Goal: Use online tool/utility: Utilize a website feature to perform a specific function

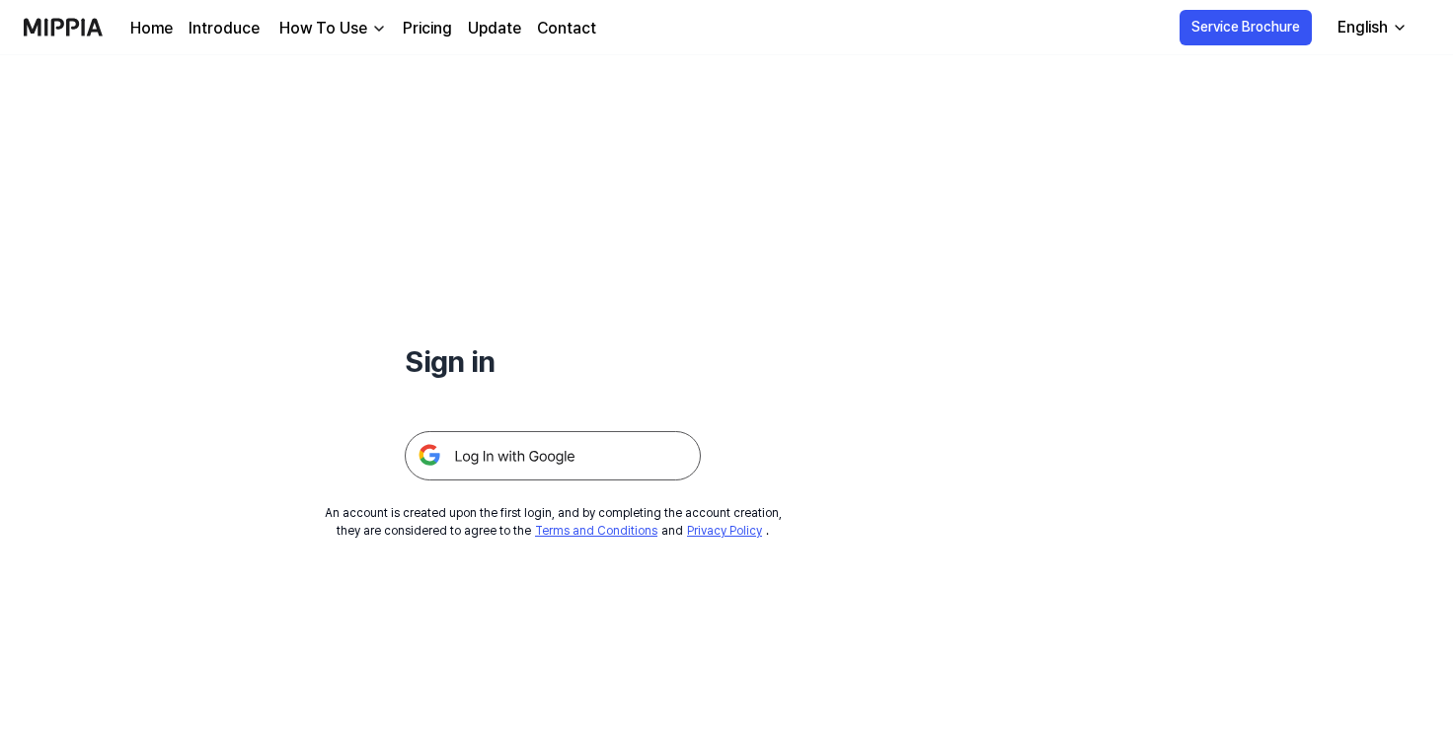
click at [531, 453] on img at bounding box center [553, 455] width 296 height 49
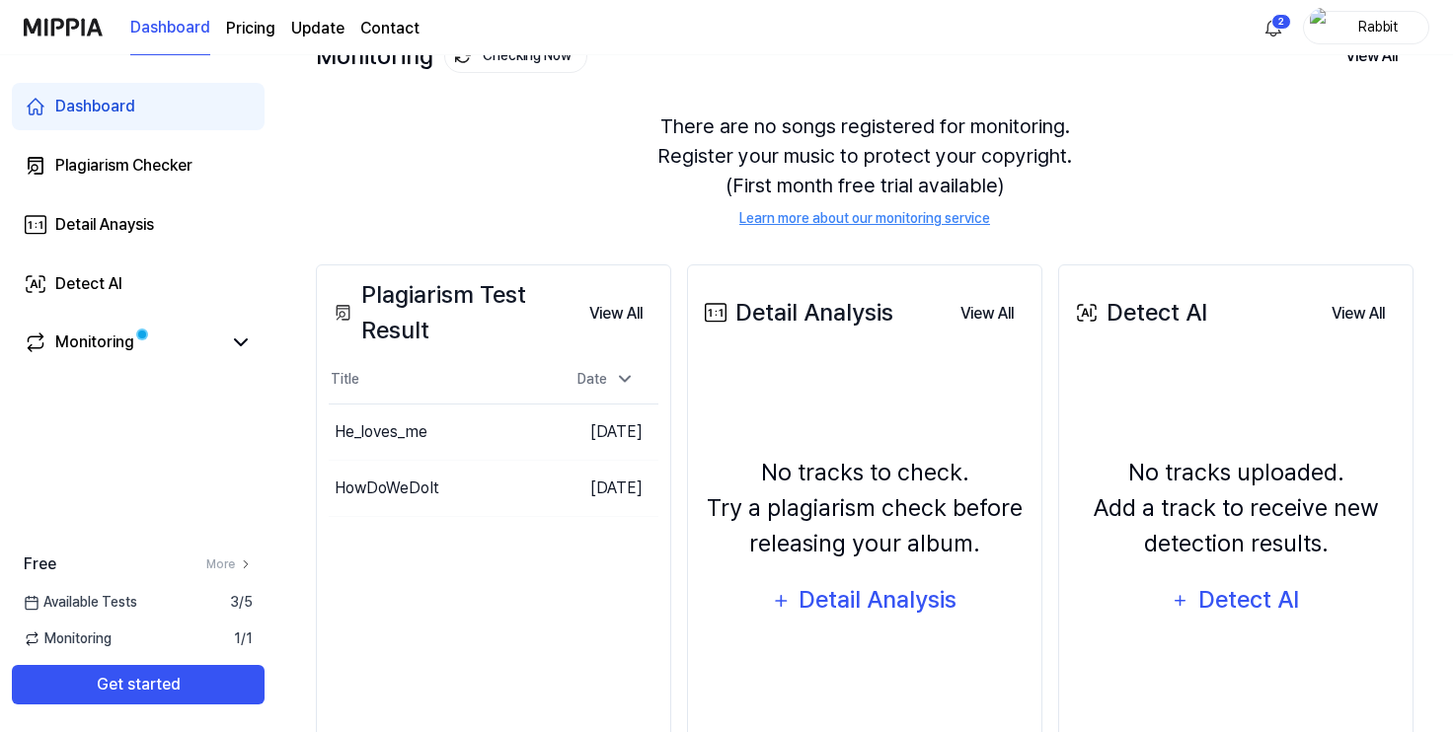
scroll to position [142, 0]
click at [464, 429] on button "Go to Results" at bounding box center [501, 432] width 106 height 32
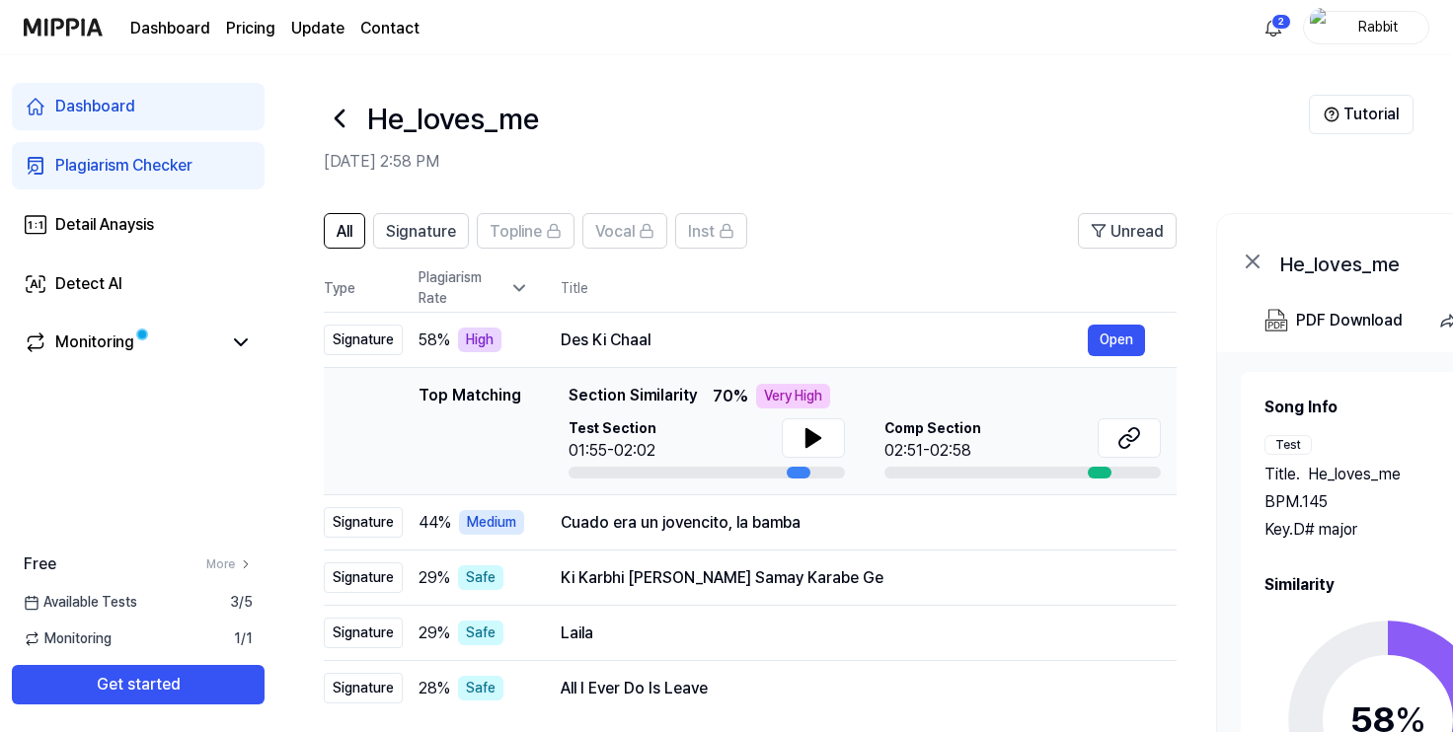
click at [162, 116] on link "Dashboard" at bounding box center [138, 106] width 253 height 47
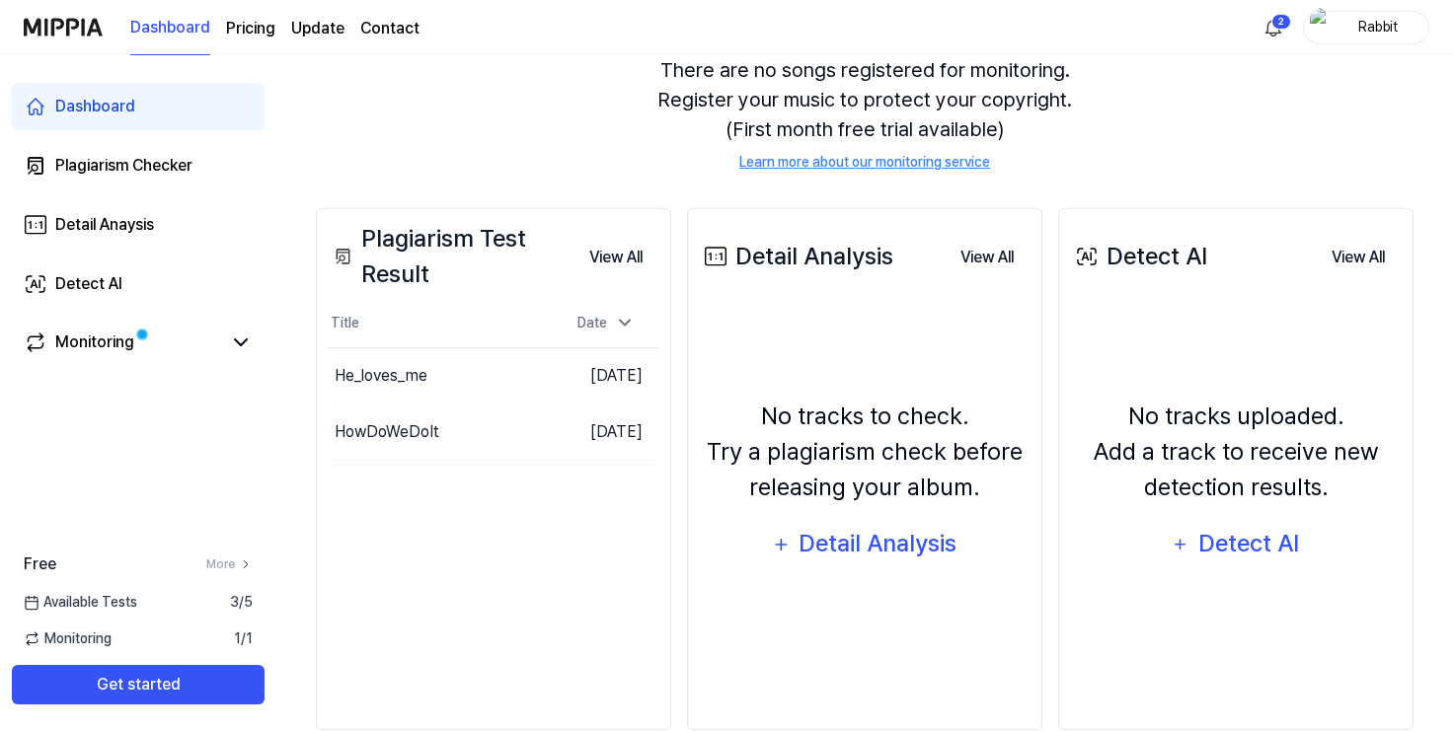
scroll to position [194, 0]
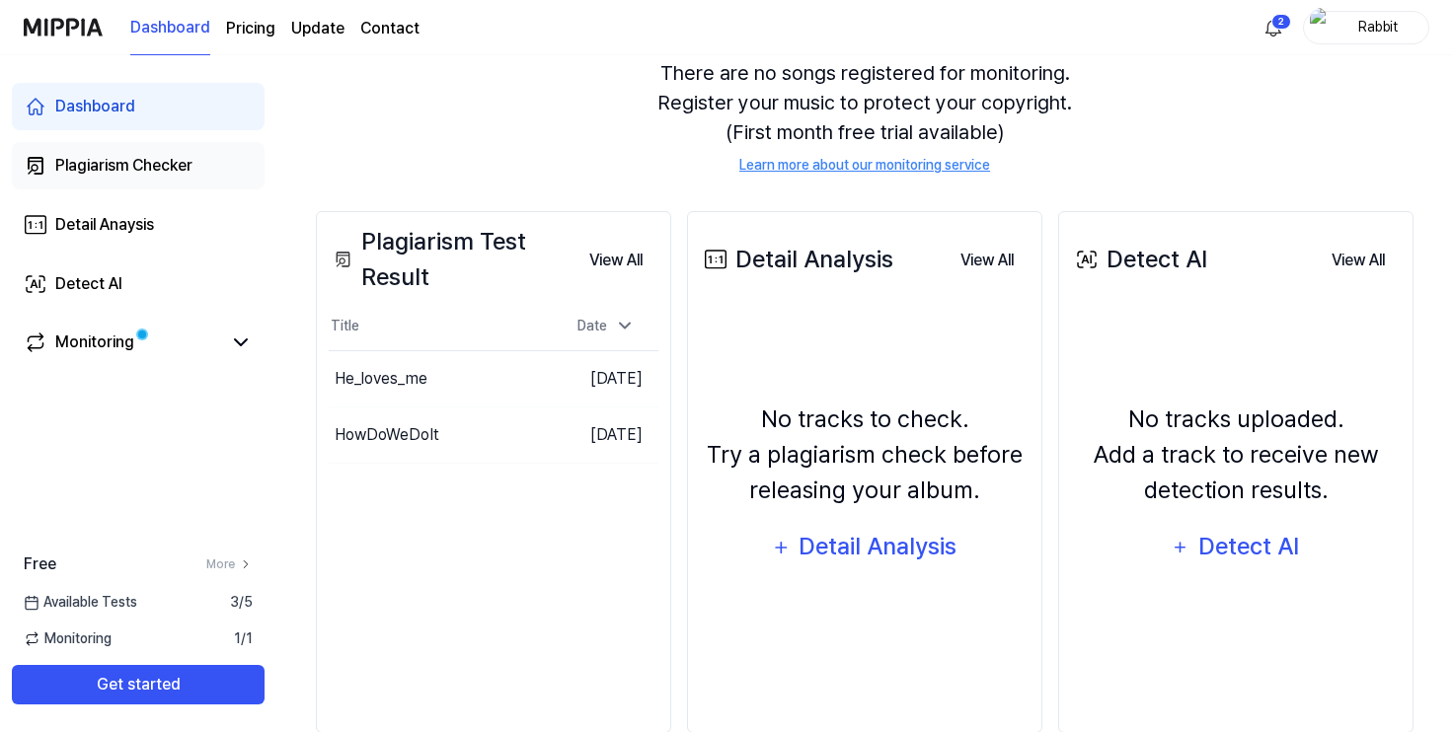
click at [179, 167] on div "Plagiarism Checker" at bounding box center [123, 166] width 137 height 24
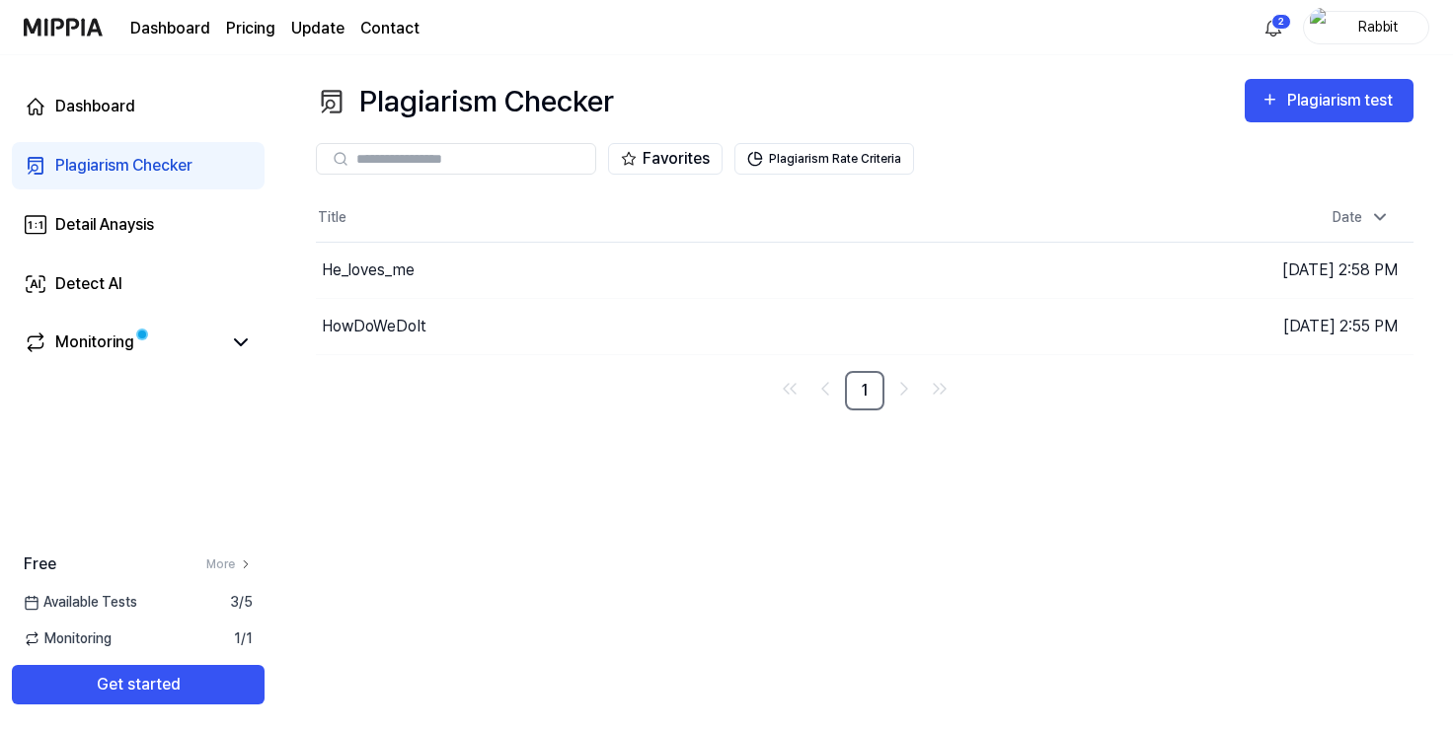
scroll to position [0, 0]
click at [1320, 99] on div "Plagiarism test" at bounding box center [1350, 101] width 111 height 26
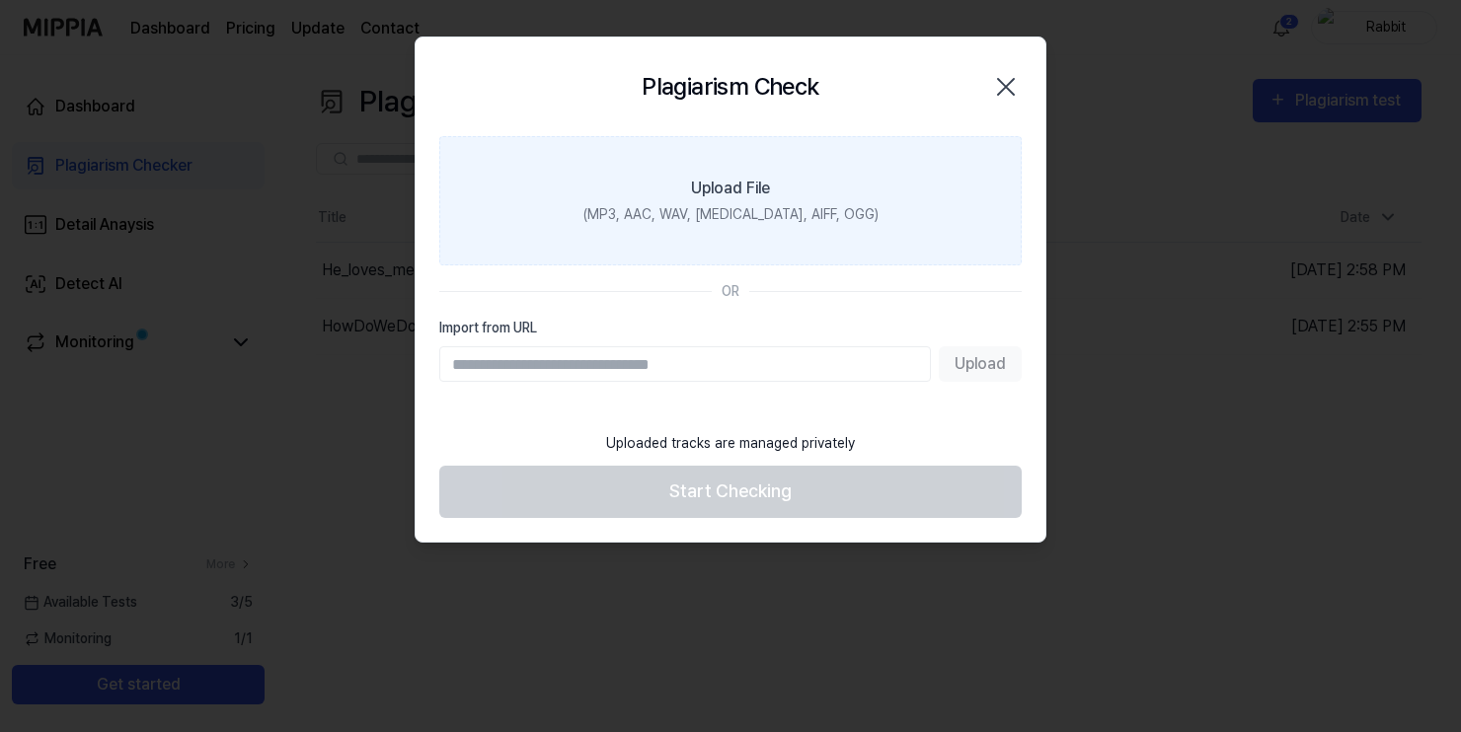
click at [735, 189] on div "Upload File" at bounding box center [730, 189] width 79 height 24
click at [0, 0] on input "Upload File (MP3, AAC, WAV, FLAC, AIFF, OGG)" at bounding box center [0, 0] width 0 height 0
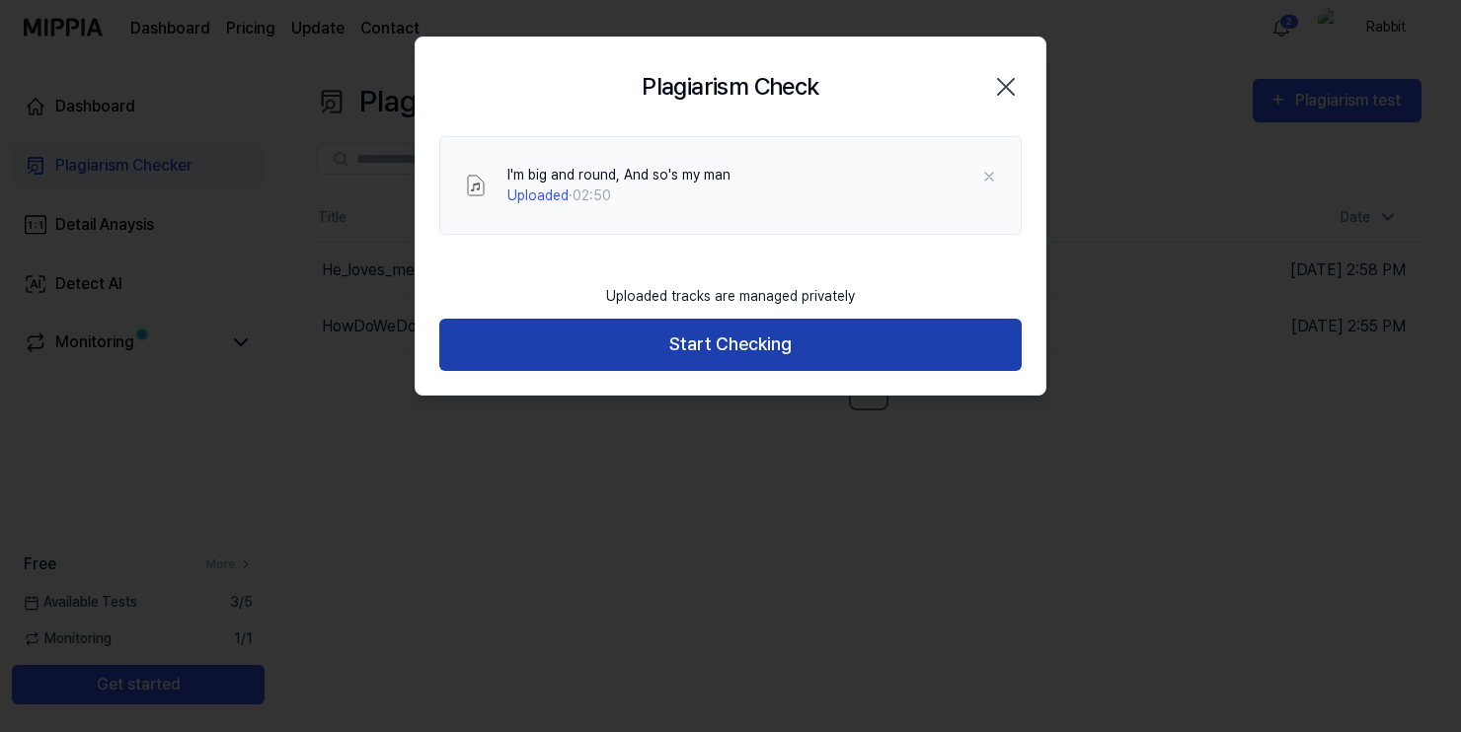
click at [762, 348] on button "Start Checking" at bounding box center [730, 345] width 582 height 52
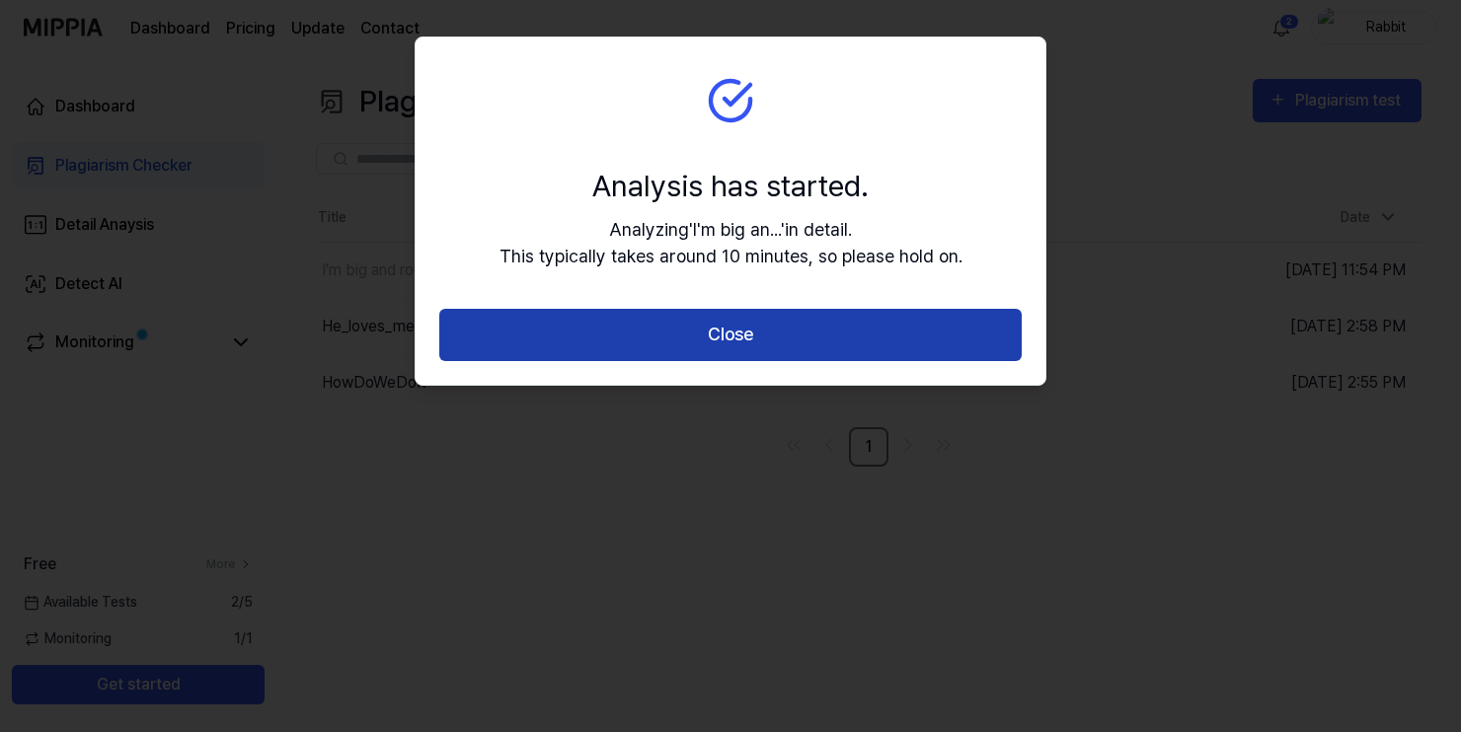
click at [730, 334] on button "Close" at bounding box center [730, 335] width 582 height 52
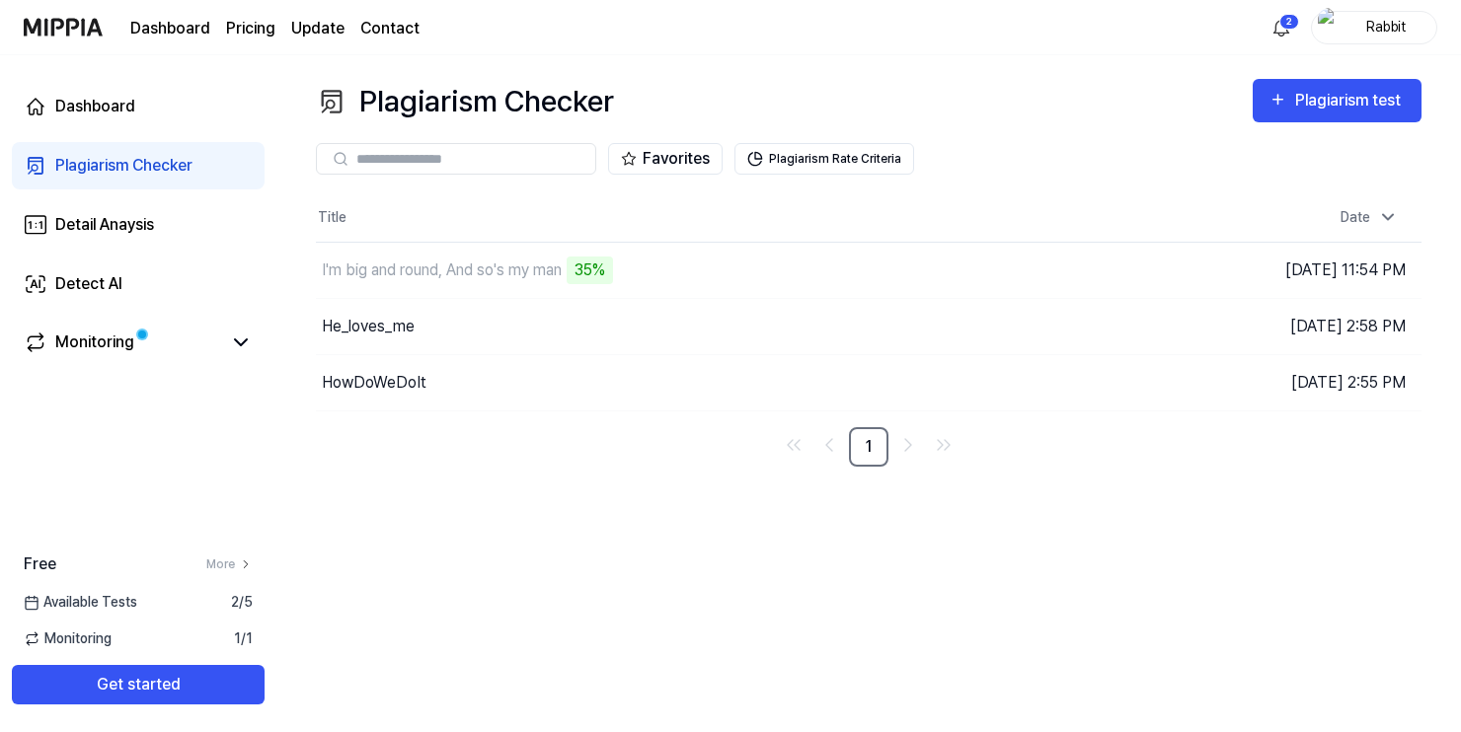
drag, startPoint x: 707, startPoint y: 515, endPoint x: 786, endPoint y: 711, distance: 210.8
click at [751, 621] on div "Plagiarism Checker Plagiarism test Plagiarism Checker Detail Analysis Detect AI…" at bounding box center [868, 393] width 1185 height 677
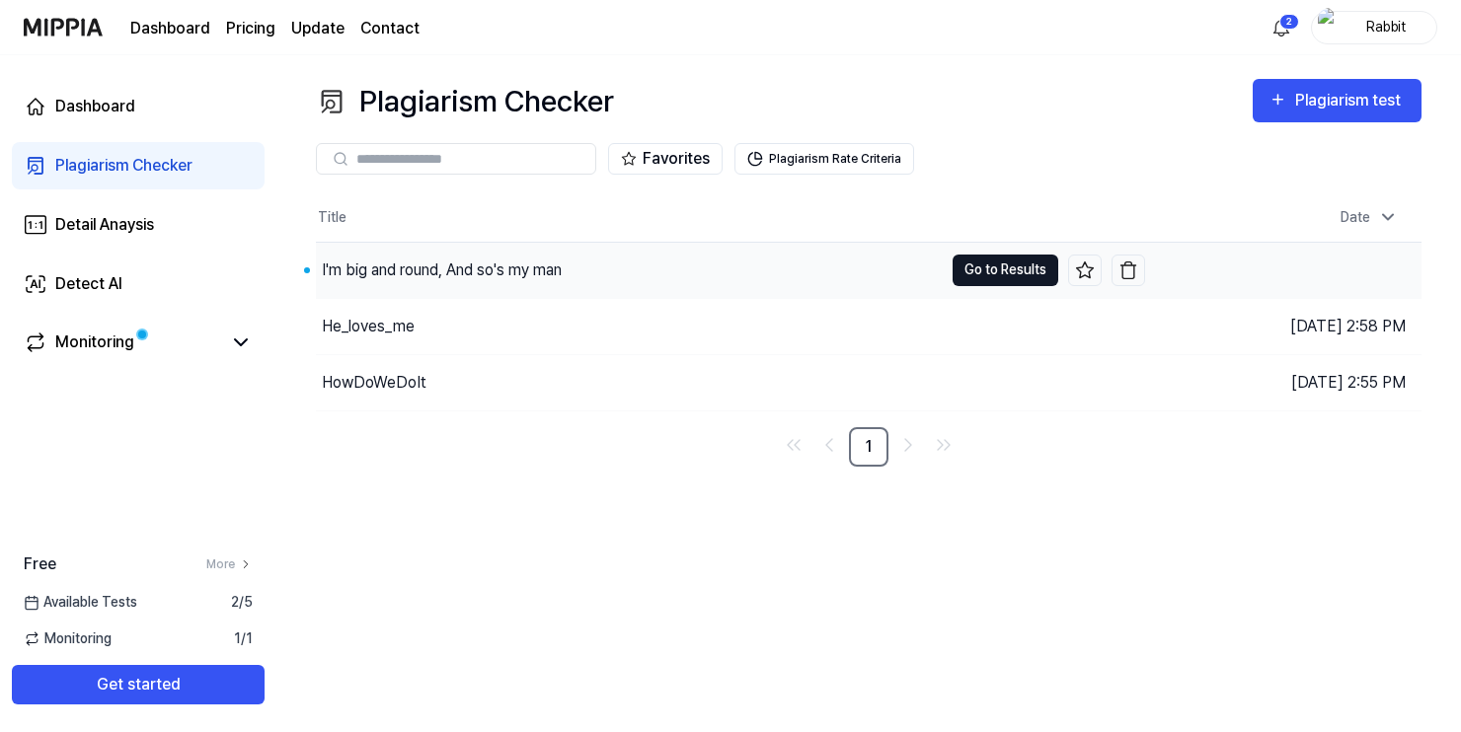
click at [975, 272] on button "Go to Results" at bounding box center [1006, 271] width 106 height 32
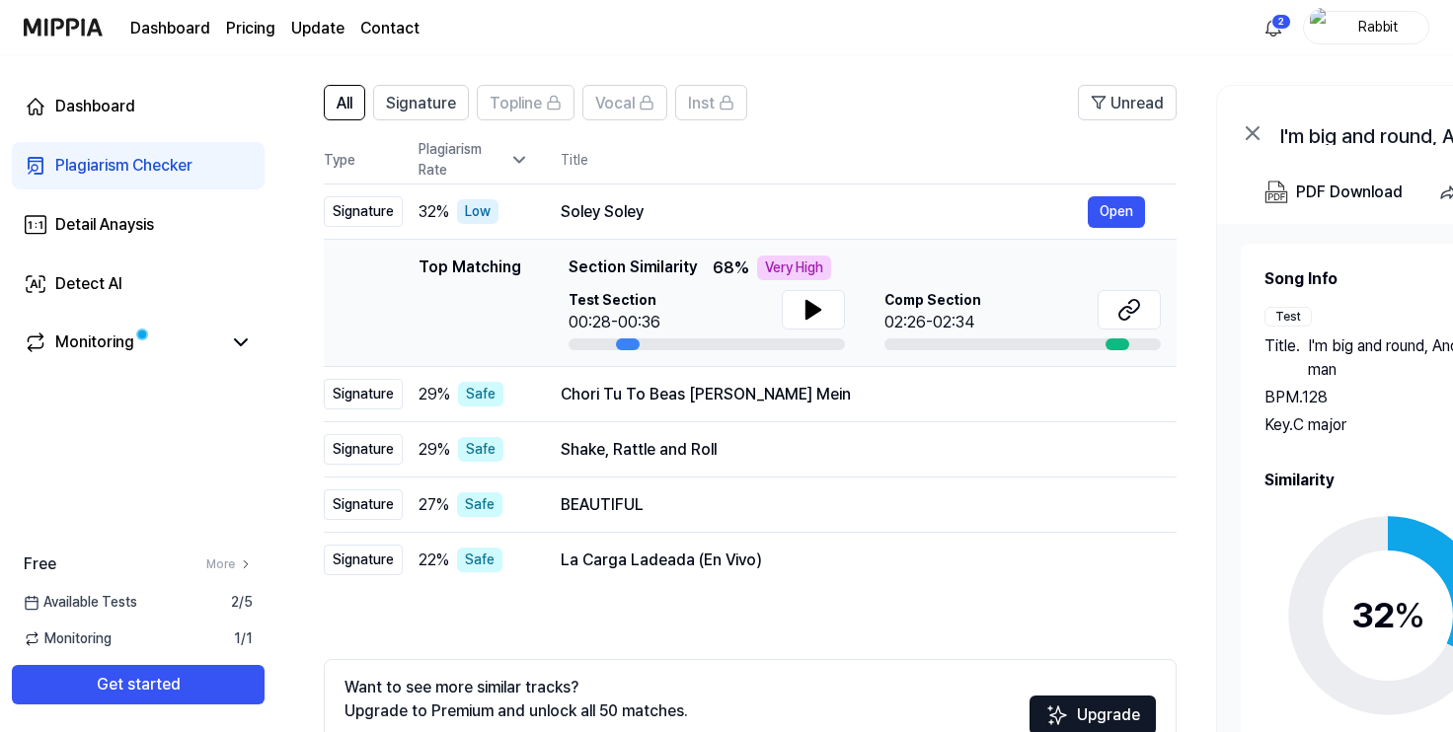
scroll to position [138, 0]
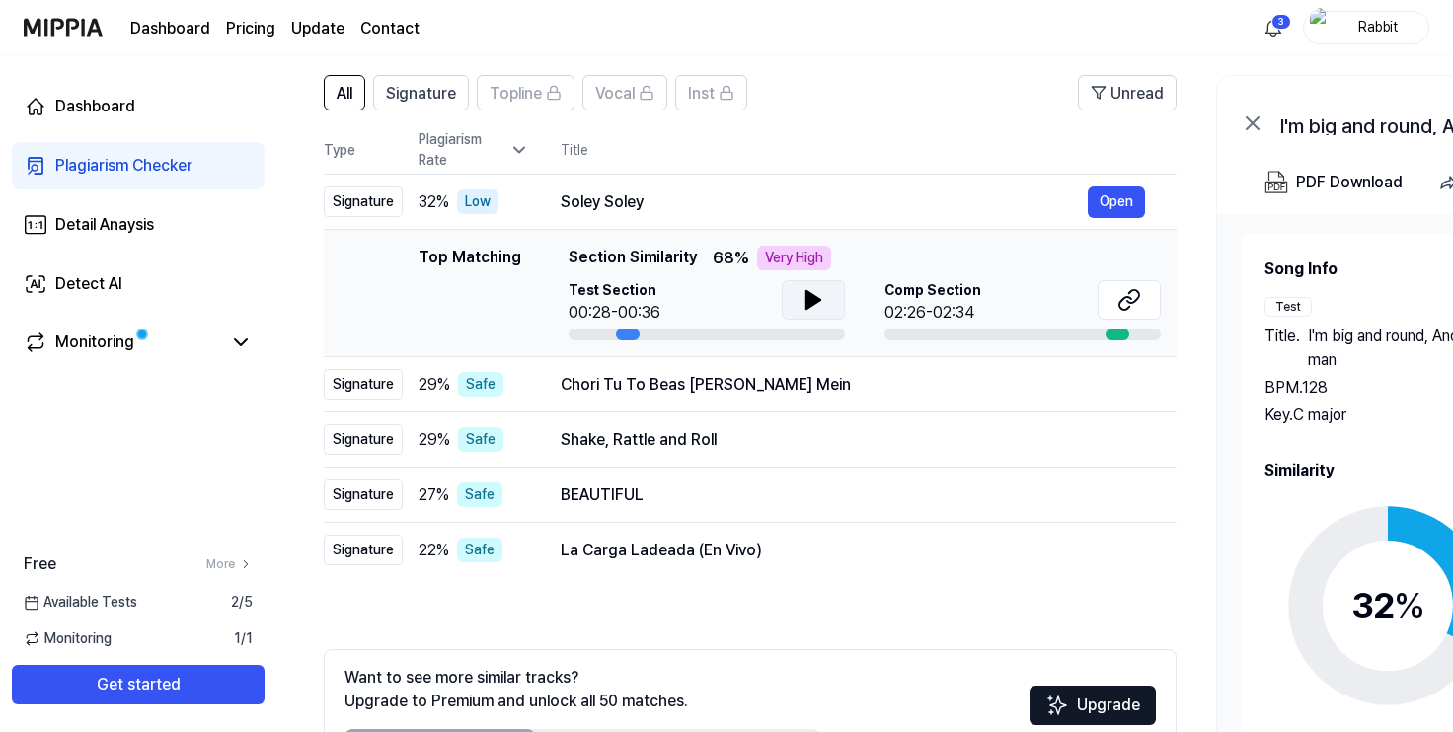
click at [813, 302] on icon at bounding box center [813, 300] width 14 height 18
click at [1124, 305] on icon at bounding box center [1129, 300] width 24 height 24
click at [809, 305] on icon at bounding box center [813, 300] width 14 height 18
click at [1112, 438] on button "Open" at bounding box center [1116, 440] width 57 height 32
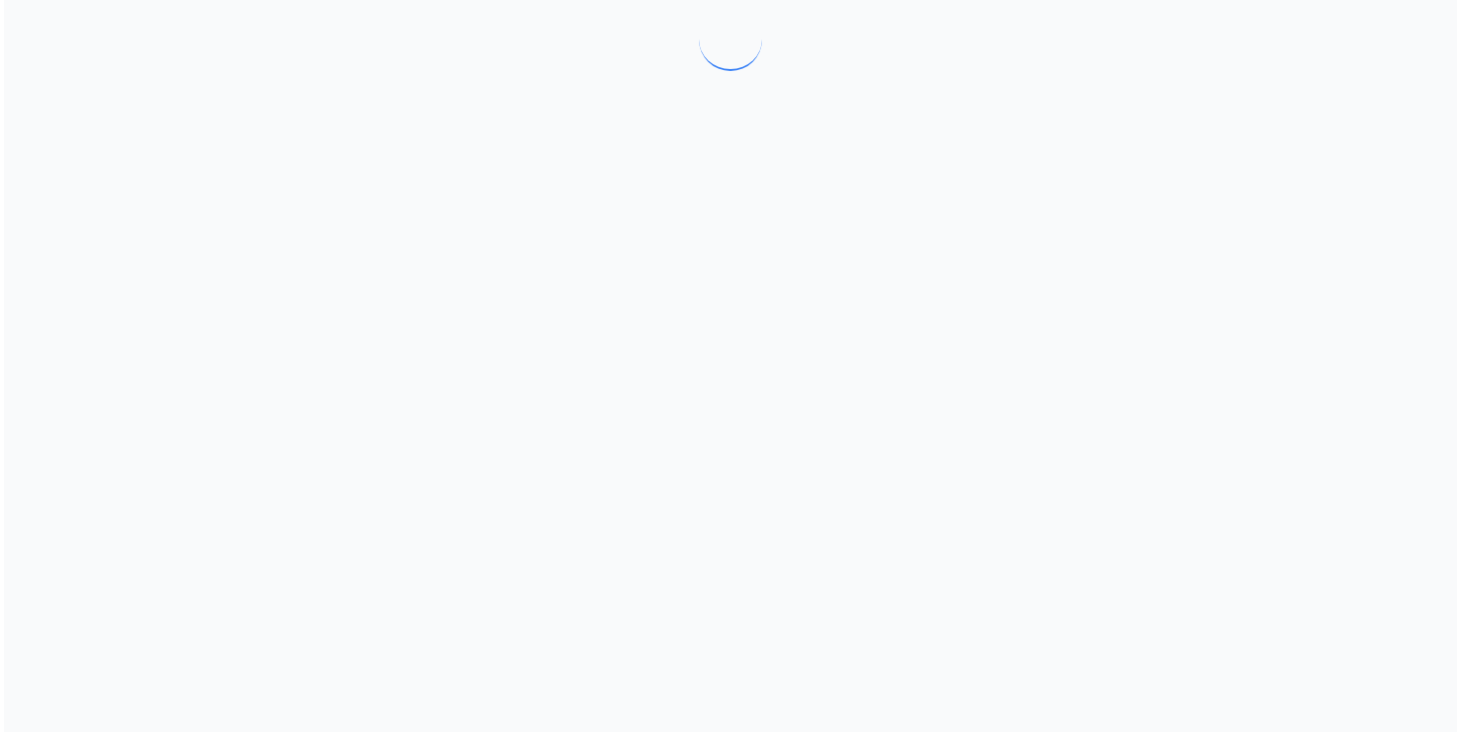
scroll to position [0, 0]
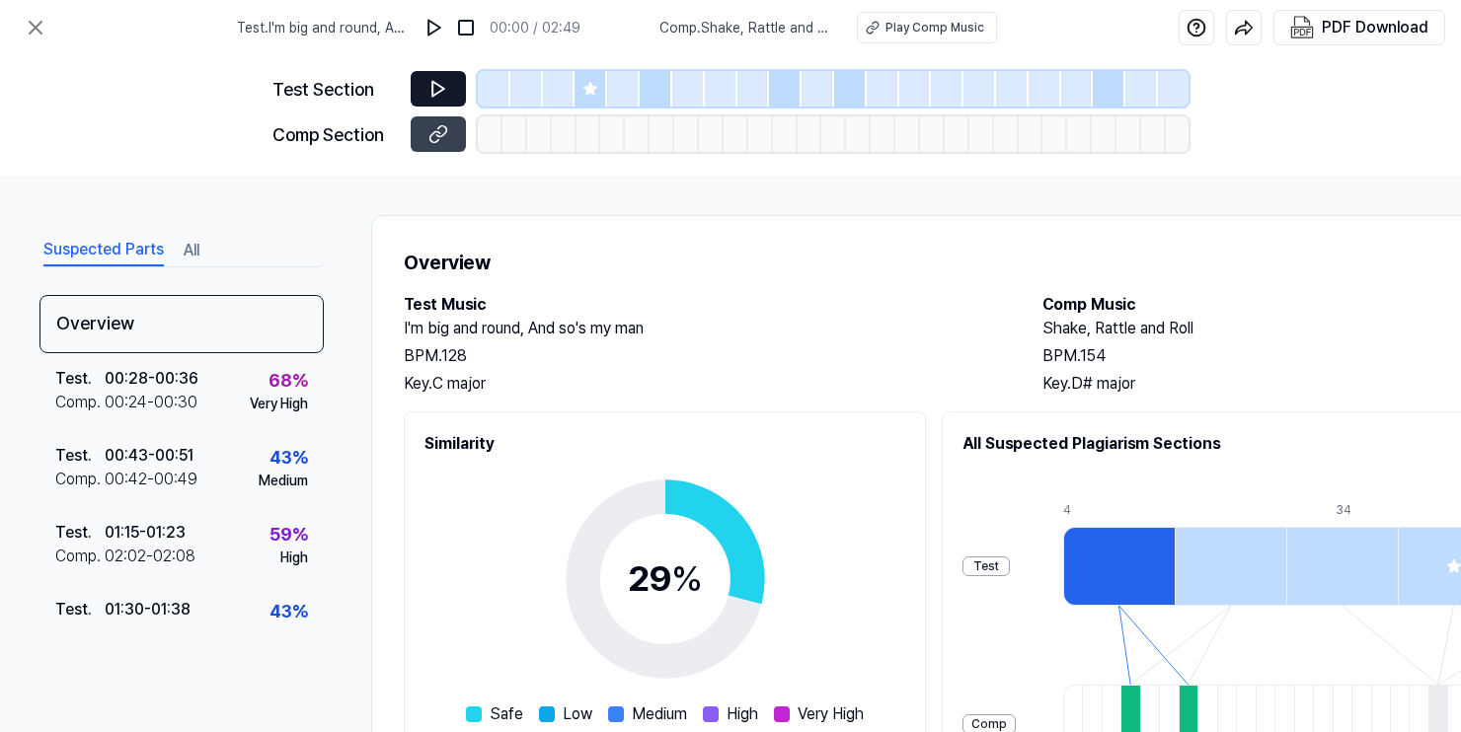
click at [448, 95] on button at bounding box center [438, 89] width 55 height 36
click at [440, 133] on icon at bounding box center [438, 134] width 20 height 20
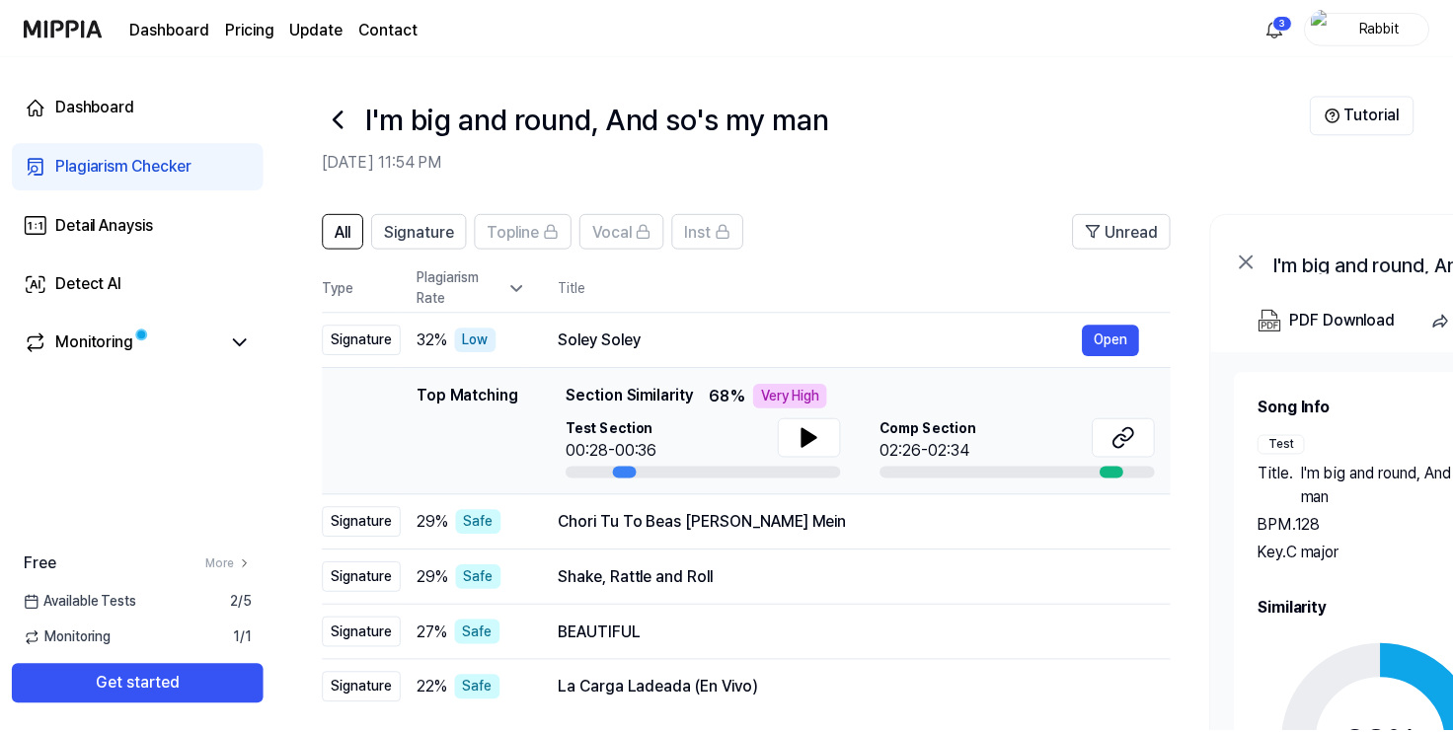
scroll to position [138, 0]
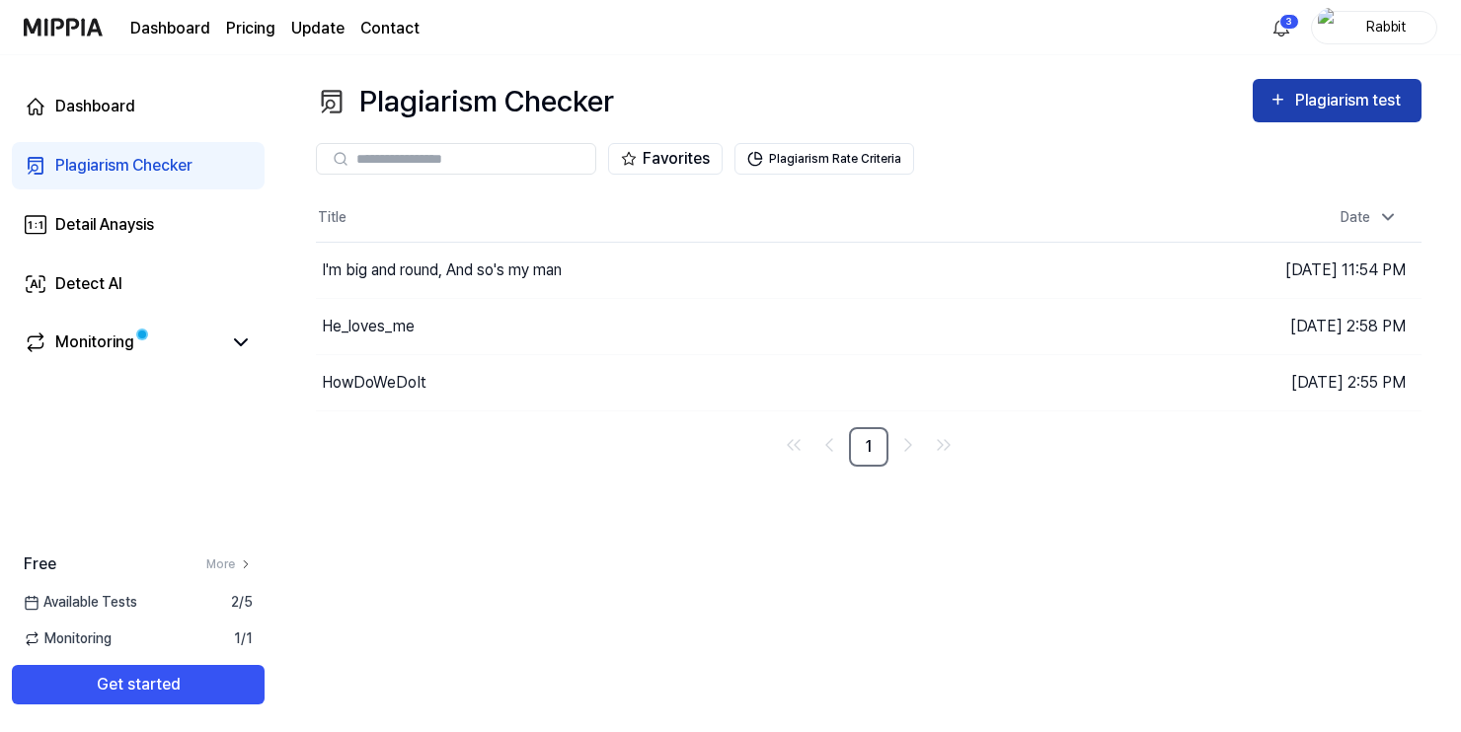
click at [1299, 111] on div "Plagiarism test" at bounding box center [1350, 101] width 111 height 26
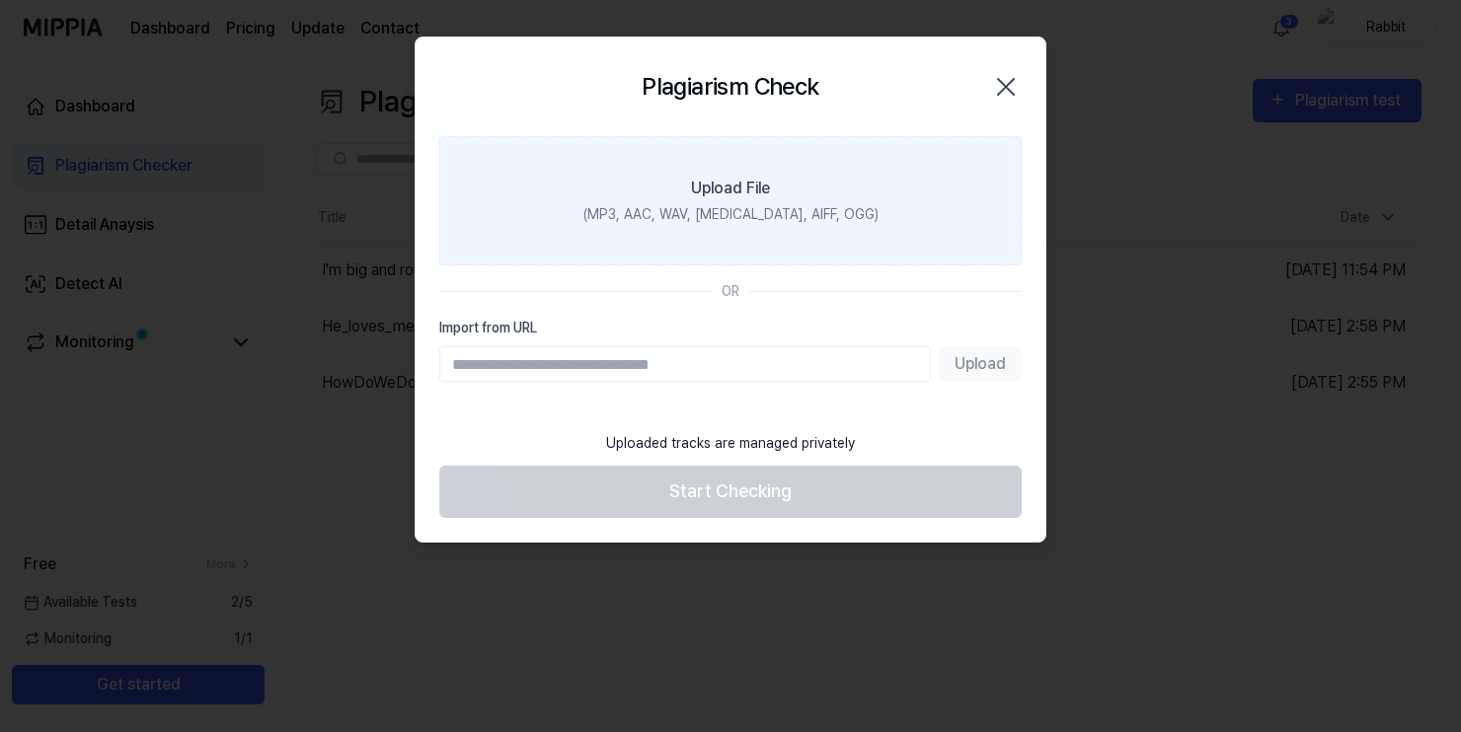
click at [756, 196] on div "Upload File" at bounding box center [730, 189] width 79 height 24
click at [0, 0] on input "Upload File (MP3, AAC, WAV, FLAC, AIFF, OGG)" at bounding box center [0, 0] width 0 height 0
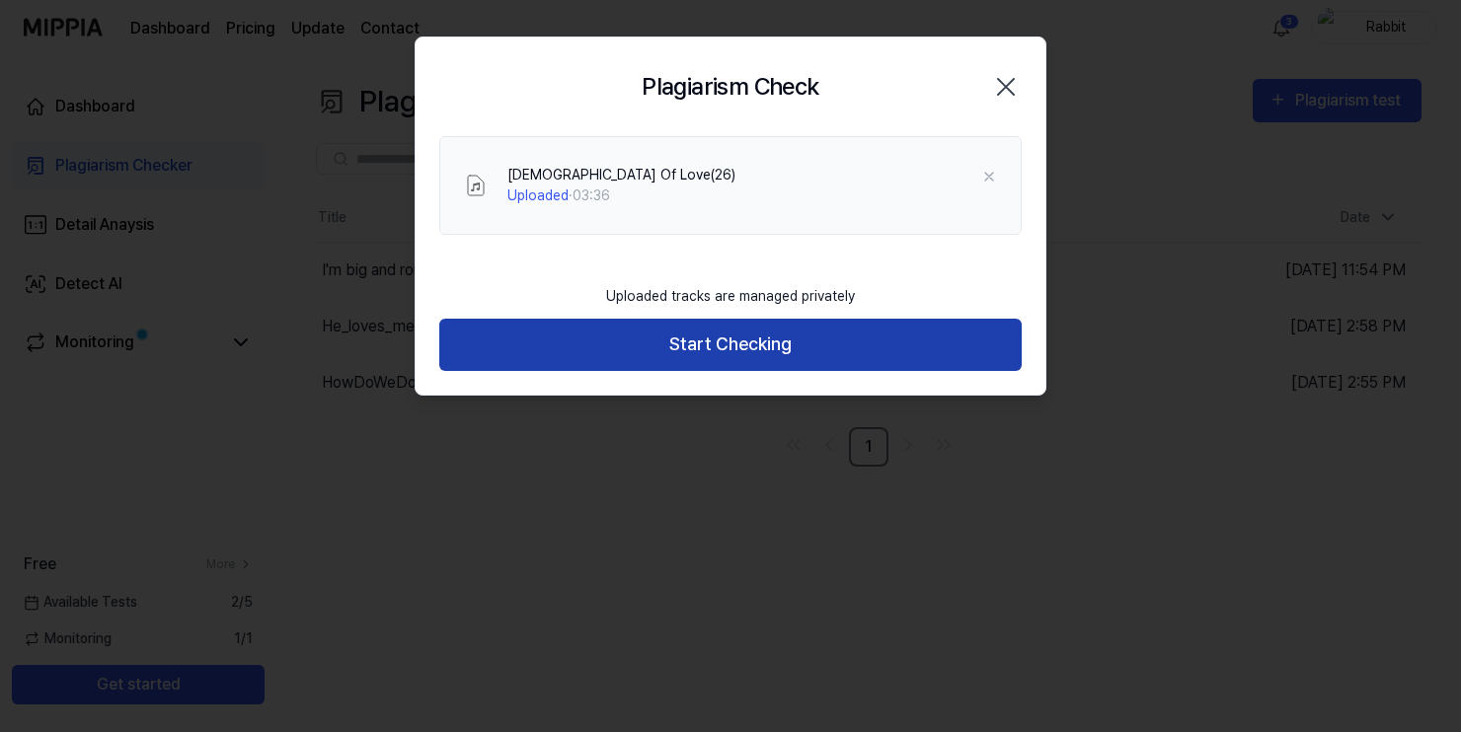
click at [767, 348] on button "Start Checking" at bounding box center [730, 345] width 582 height 52
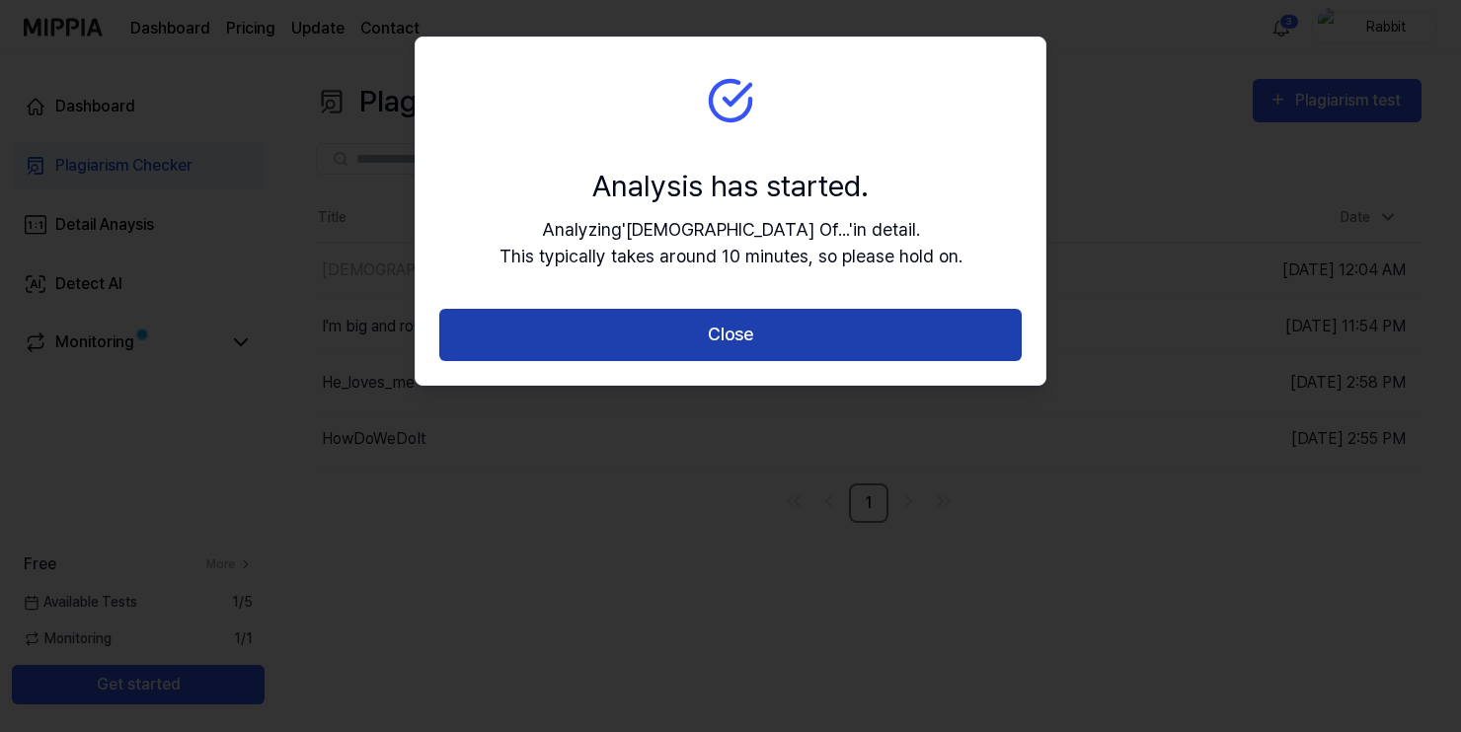
click at [757, 338] on button "Close" at bounding box center [730, 335] width 582 height 52
